Goal: Download file/media

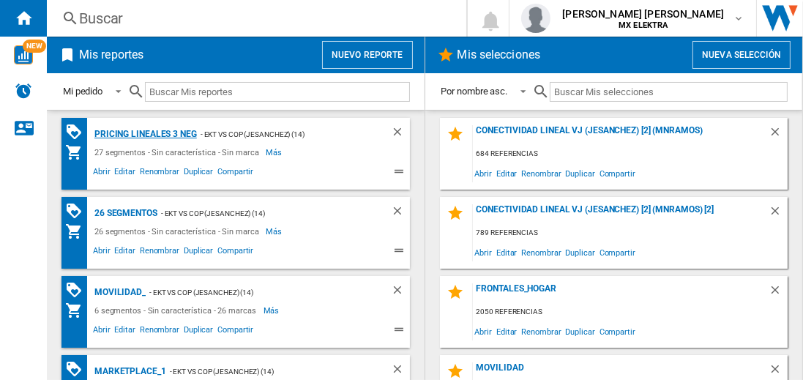
click at [145, 133] on div "Pricing lineales 3 neg" at bounding box center [144, 134] width 106 height 18
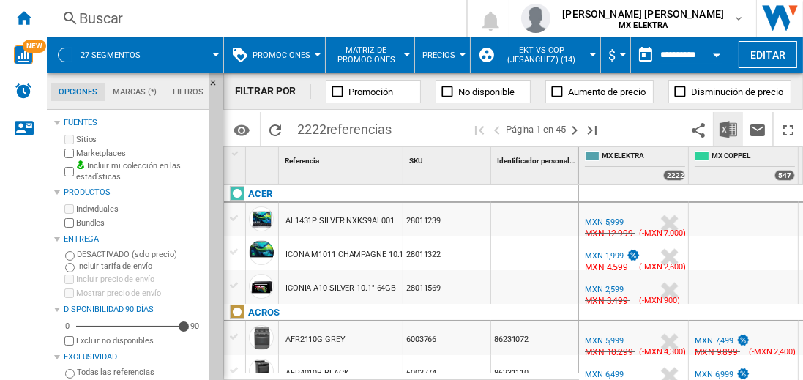
click at [729, 129] on img "Descargar en Excel" at bounding box center [729, 130] width 18 height 18
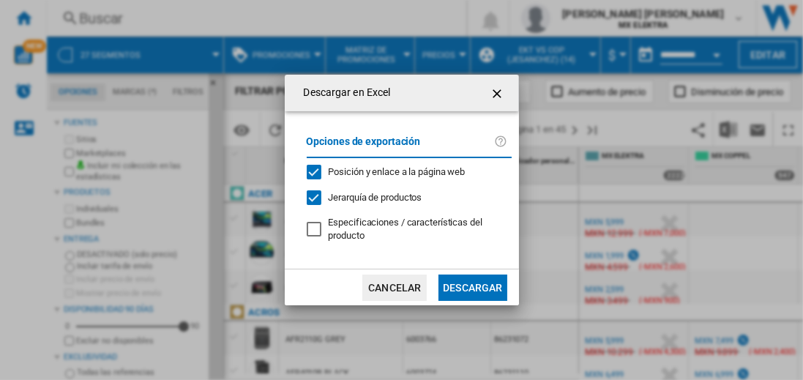
click at [472, 285] on button "Descargar" at bounding box center [472, 287] width 68 height 26
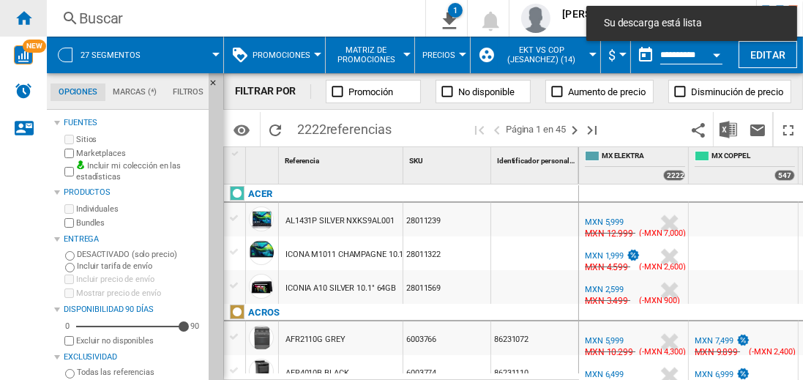
click at [23, 18] on ng-md-icon "Inicio" at bounding box center [24, 18] width 18 height 18
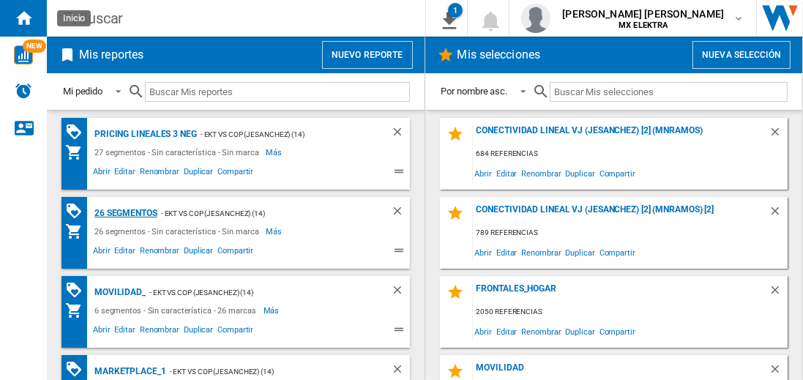
click at [127, 212] on div "26 segmentos" at bounding box center [124, 213] width 67 height 18
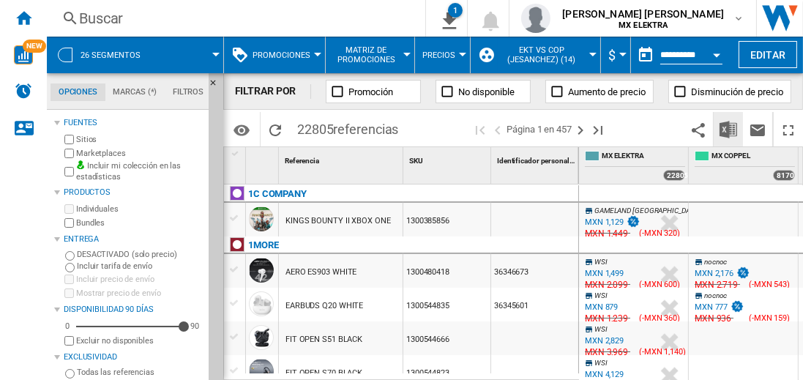
click at [729, 129] on img "Descargar en Excel" at bounding box center [729, 130] width 18 height 18
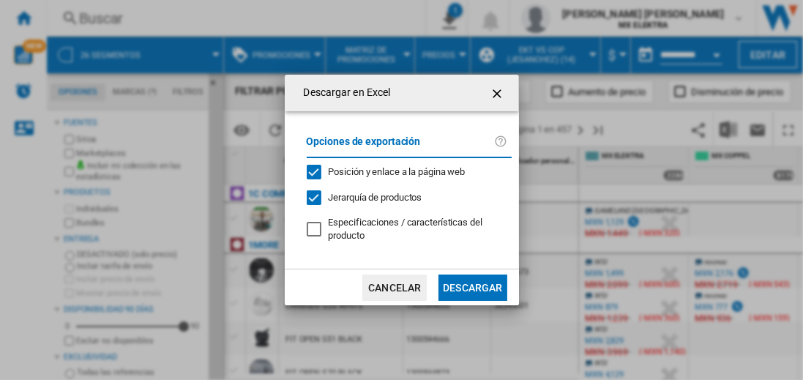
click at [472, 285] on button "Descargar" at bounding box center [472, 287] width 68 height 26
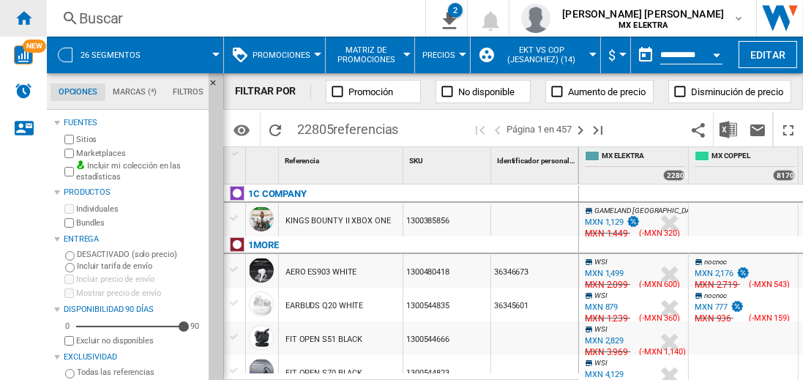
click at [23, 18] on ng-md-icon "Inicio" at bounding box center [24, 18] width 18 height 18
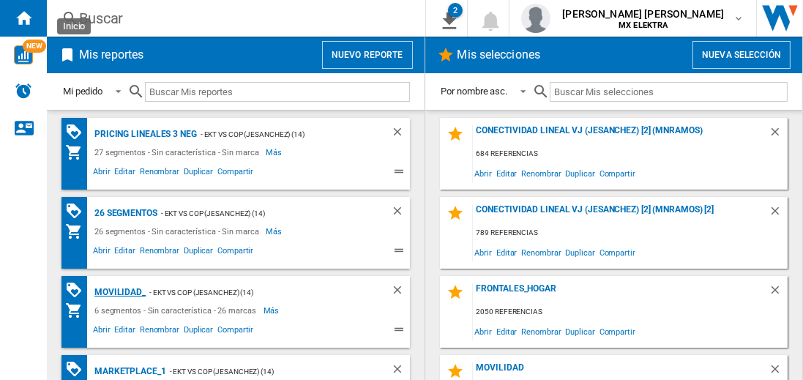
click at [117, 291] on div "MOVILIDAD_" at bounding box center [118, 292] width 55 height 18
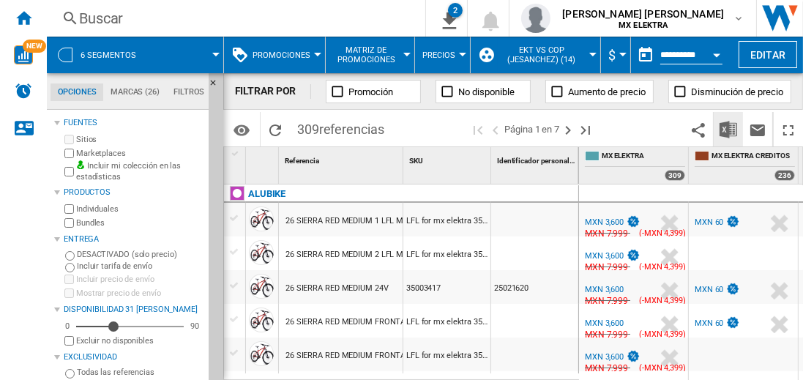
click at [729, 129] on img "Descargar en Excel" at bounding box center [729, 130] width 18 height 18
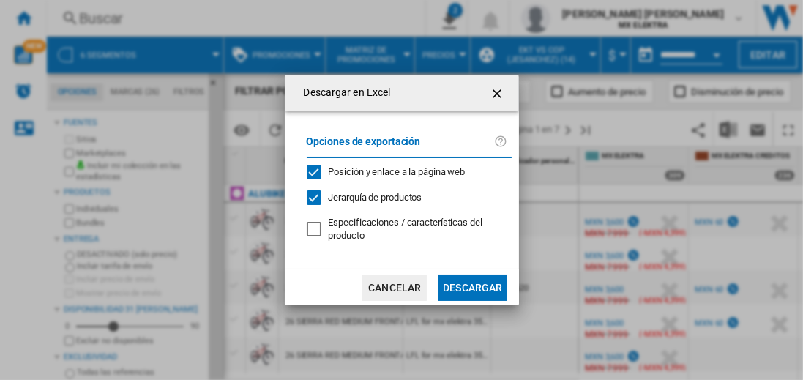
click at [472, 285] on button "Descargar" at bounding box center [472, 287] width 68 height 26
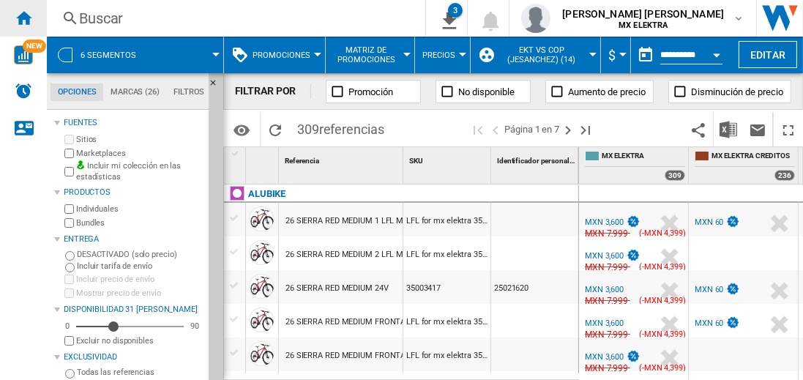
click at [23, 18] on ng-md-icon "Inicio" at bounding box center [24, 18] width 18 height 18
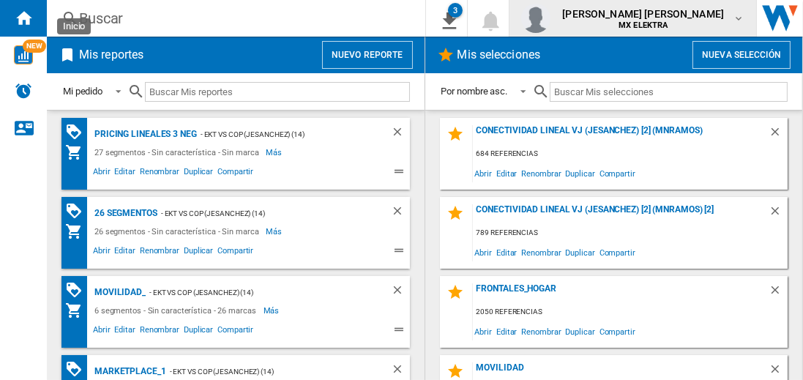
click at [657, 18] on span "juan carlos romero marta" at bounding box center [643, 14] width 162 height 15
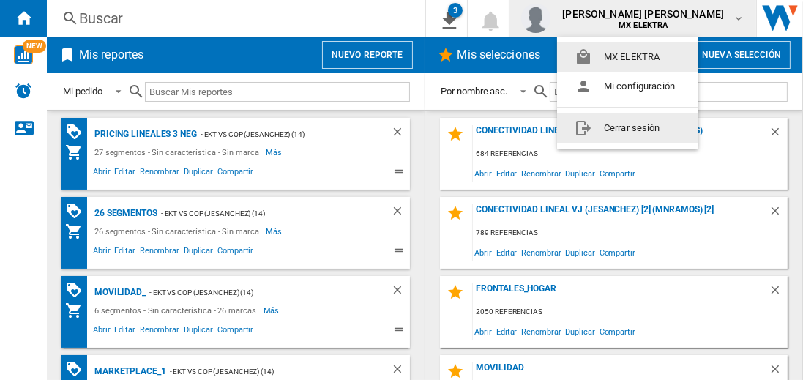
click at [627, 127] on button "Cerrar sesión" at bounding box center [627, 127] width 141 height 29
